Goal: Communication & Community: Answer question/provide support

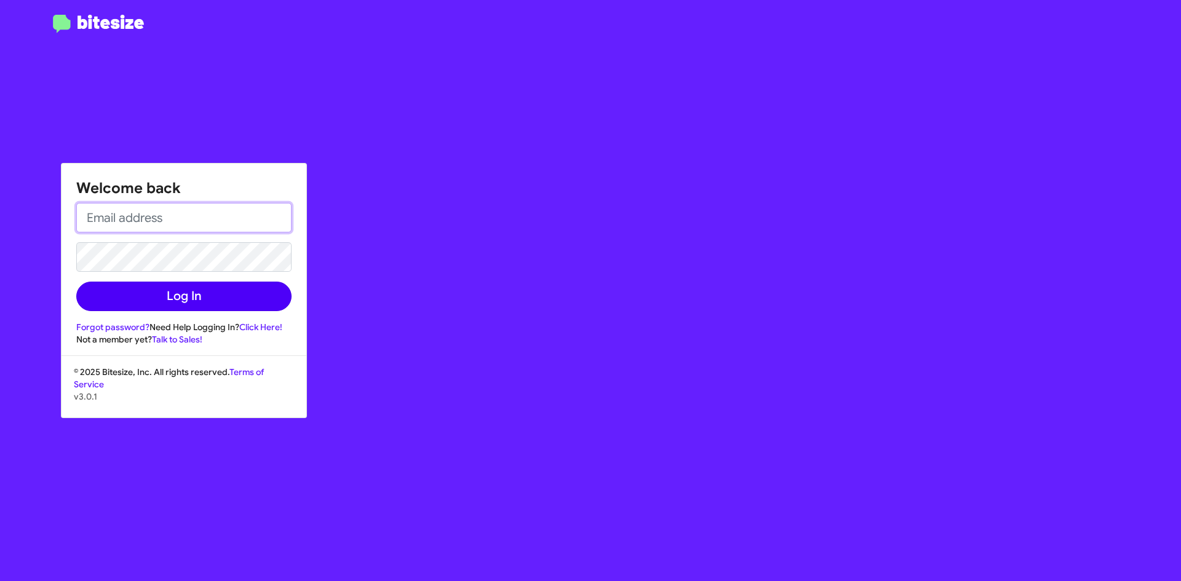
type input "[EMAIL_ADDRESS][DOMAIN_NAME]"
click at [212, 290] on button "Log In" at bounding box center [183, 297] width 215 height 30
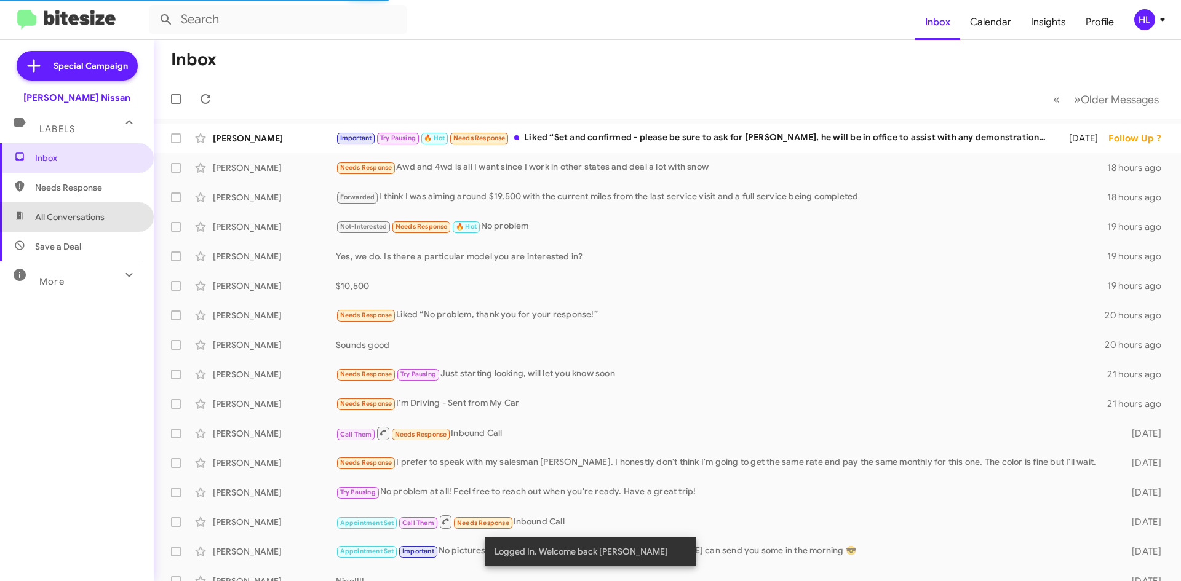
click at [86, 213] on span "All Conversations" at bounding box center [70, 217] width 70 height 12
type input "in:all-conversations"
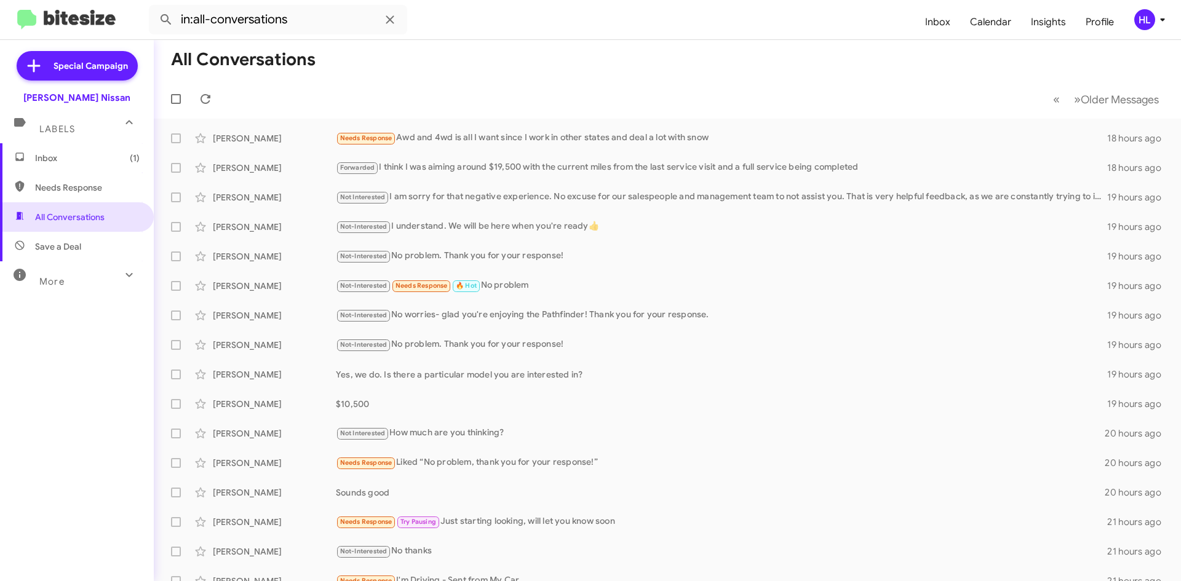
click at [112, 154] on span "Inbox (1)" at bounding box center [87, 158] width 105 height 12
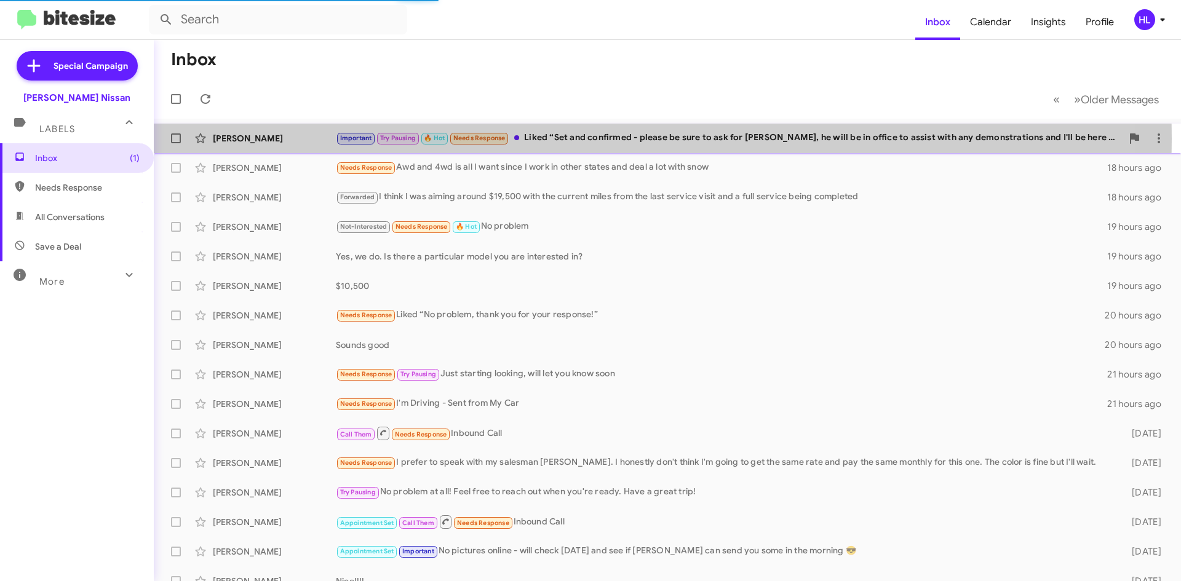
click at [294, 138] on div "[PERSON_NAME]" at bounding box center [274, 138] width 123 height 12
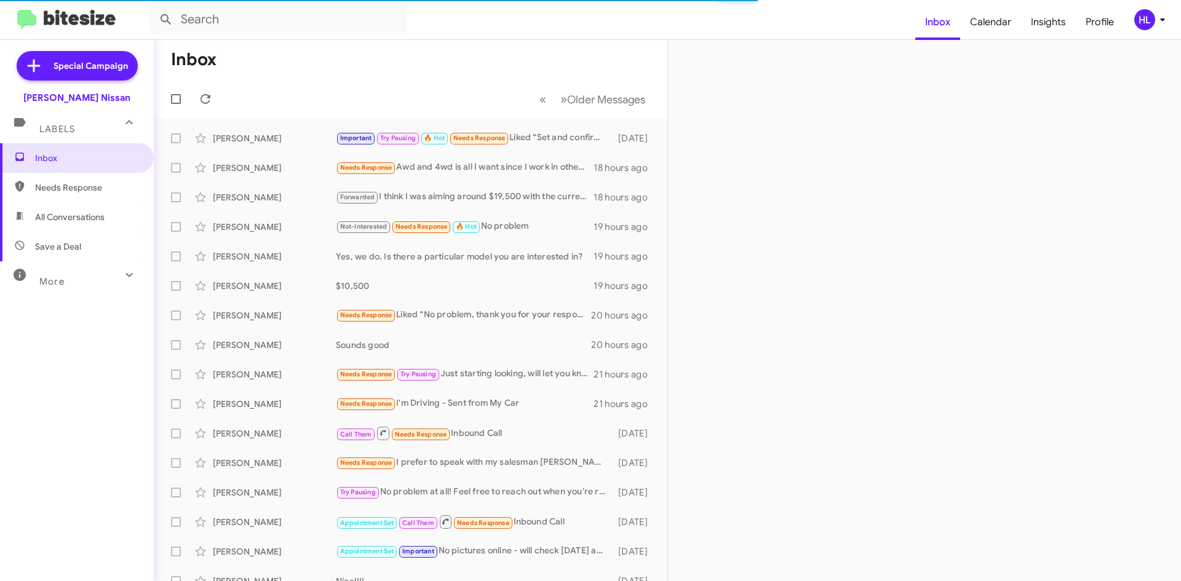
click at [115, 212] on span "All Conversations" at bounding box center [77, 217] width 154 height 30
type input "in:all-conversations"
